Goal: Check status: Check status

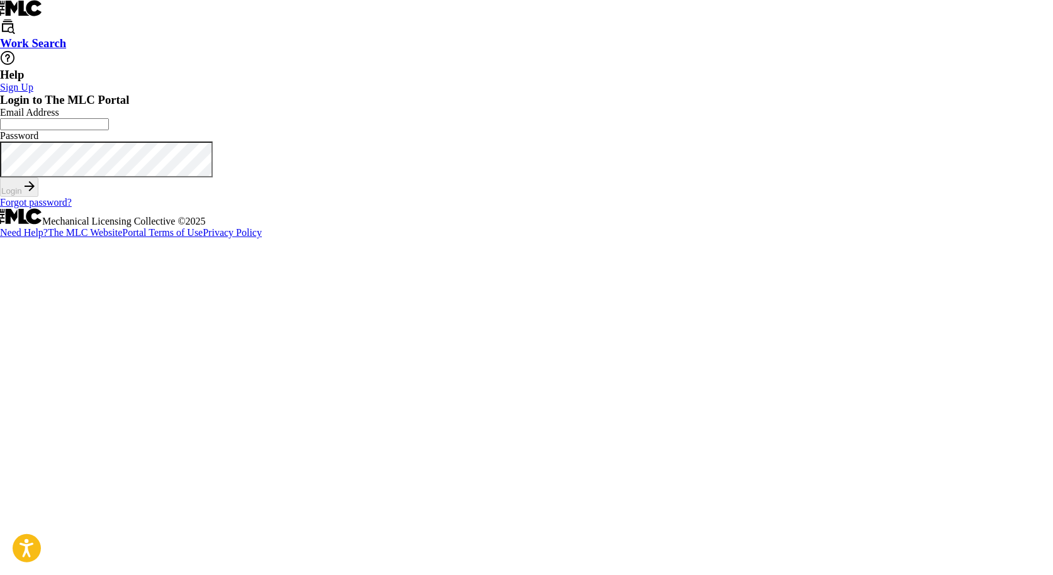
type input "[EMAIL_ADDRESS][DOMAIN_NAME]"
click at [38, 197] on button "Login" at bounding box center [19, 187] width 38 height 20
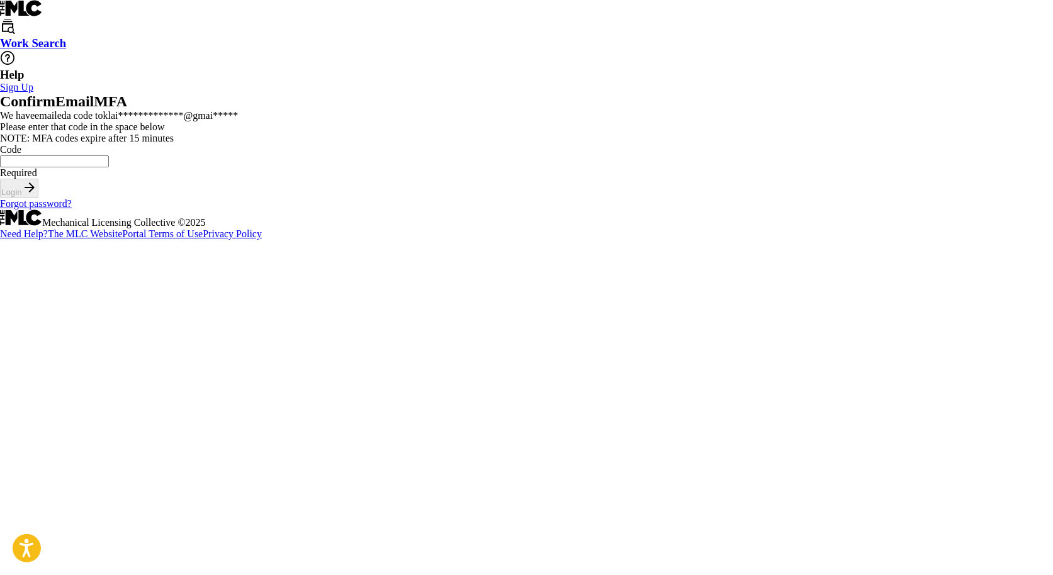
click at [109, 167] on input "Code" at bounding box center [54, 161] width 109 height 12
paste input "766400"
type input "766400"
click at [0, 179] on button "Login" at bounding box center [19, 189] width 38 height 20
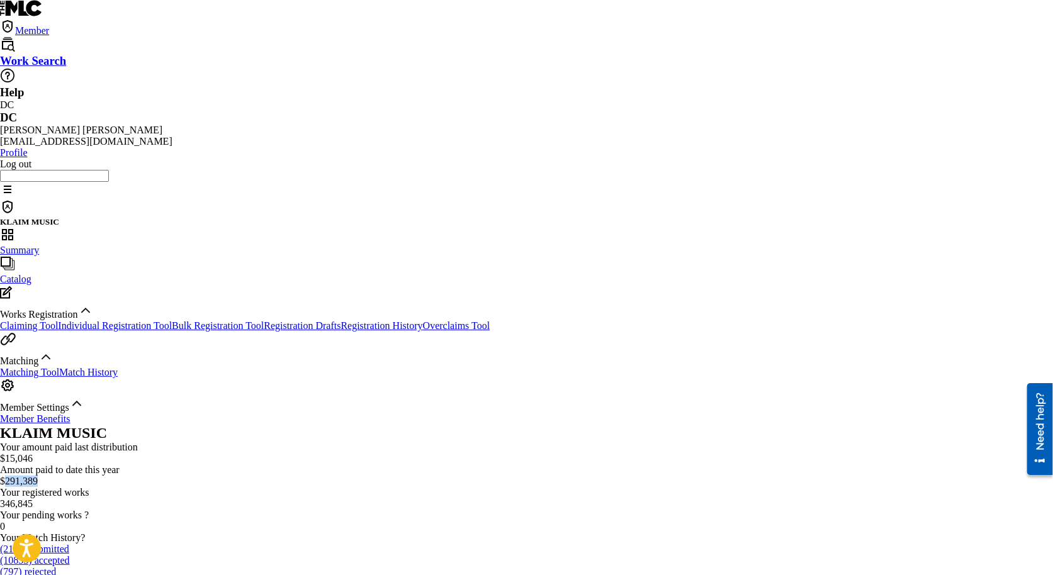
drag, startPoint x: 440, startPoint y: 167, endPoint x: 516, endPoint y: 159, distance: 76.0
click at [516, 476] on div "$291,389" at bounding box center [526, 481] width 1053 height 11
click at [537, 425] on div "KLAIM MUSIC" at bounding box center [526, 433] width 1053 height 17
click at [527, 425] on div "KLAIM MUSIC" at bounding box center [526, 433] width 1053 height 17
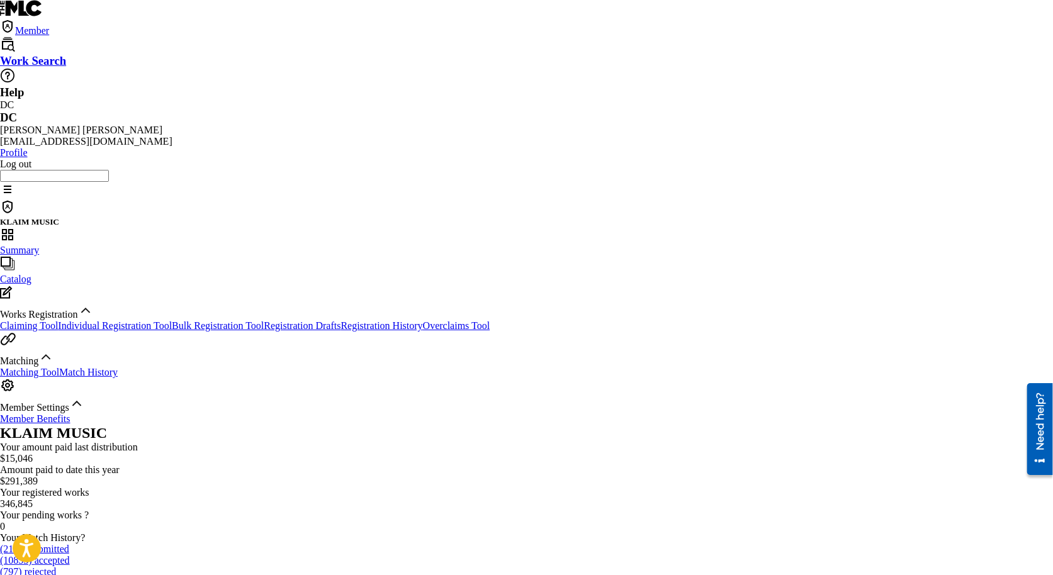
click at [527, 425] on div "KLAIM MUSIC" at bounding box center [526, 433] width 1053 height 17
click at [299, 425] on h2 "KLAIM MUSIC" at bounding box center [526, 433] width 1053 height 17
click at [477, 425] on div "KLAIM MUSIC" at bounding box center [526, 433] width 1053 height 17
click at [266, 425] on h2 "KLAIM MUSIC" at bounding box center [526, 433] width 1053 height 17
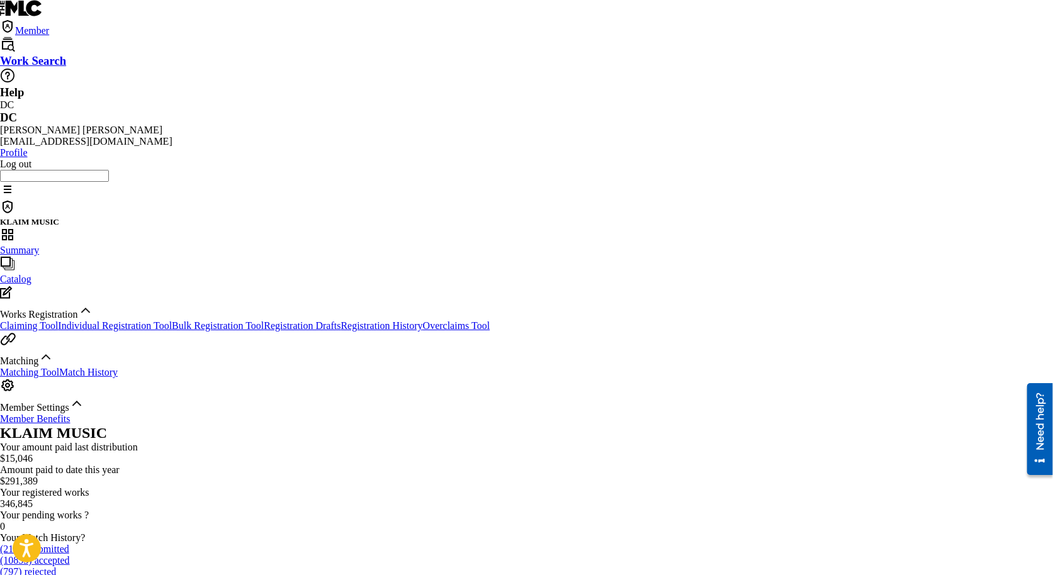
click at [266, 425] on h2 "KLAIM MUSIC" at bounding box center [526, 433] width 1053 height 17
drag, startPoint x: 213, startPoint y: 84, endPoint x: 389, endPoint y: 93, distance: 176.4
click at [390, 425] on div "KLAIM MUSIC" at bounding box center [526, 433] width 1053 height 17
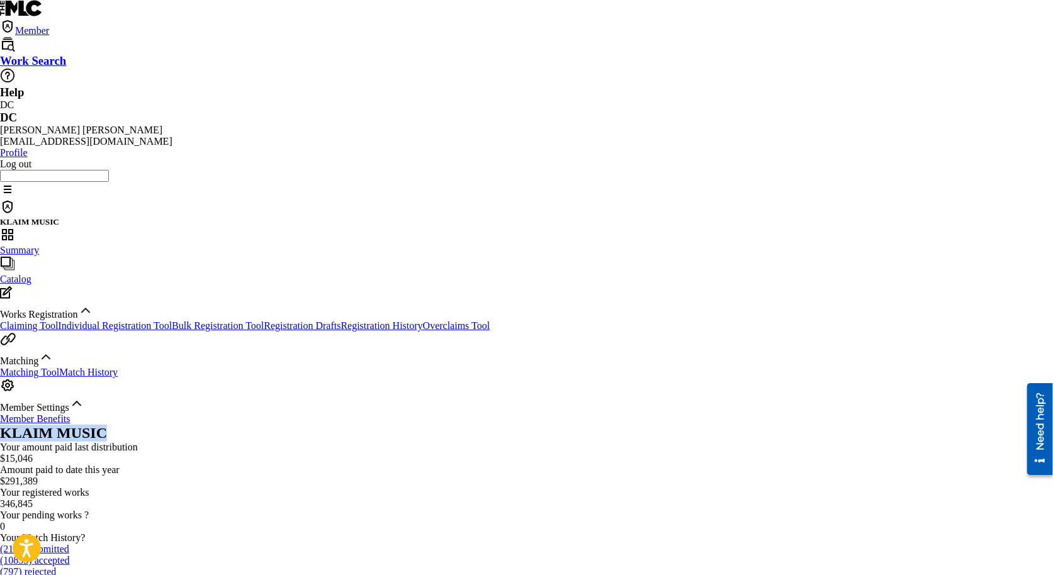
click at [389, 425] on div "KLAIM MUSIC" at bounding box center [526, 433] width 1053 height 17
drag, startPoint x: 211, startPoint y: 88, endPoint x: 369, endPoint y: 82, distance: 158.0
click at [369, 425] on h2 "KLAIM MUSIC" at bounding box center [526, 433] width 1053 height 17
click at [410, 425] on div "KLAIM MUSIC" at bounding box center [526, 433] width 1053 height 17
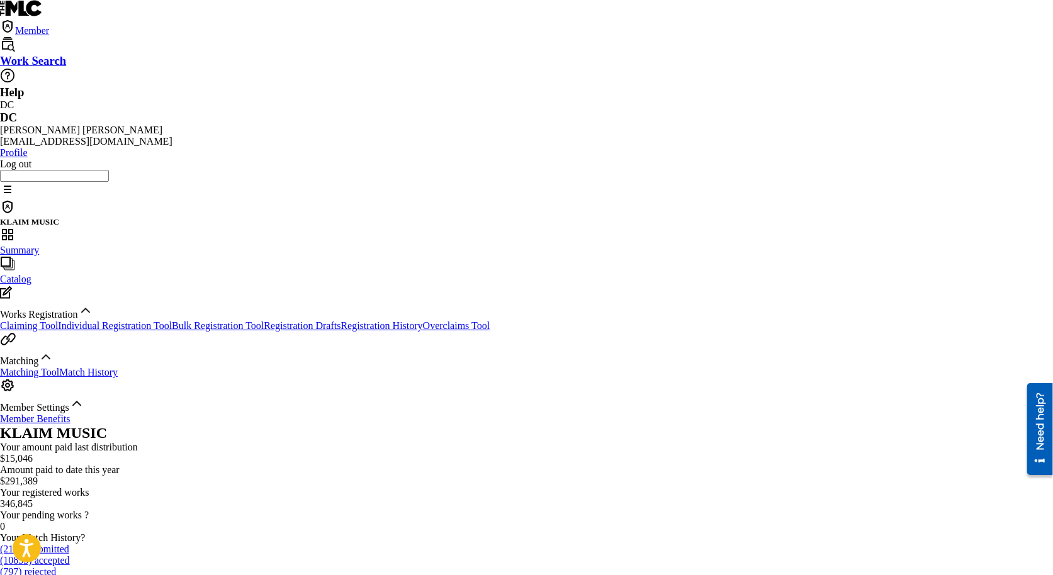
click at [410, 425] on div "KLAIM MUSIC" at bounding box center [526, 433] width 1053 height 17
